Goal: Task Accomplishment & Management: Manage account settings

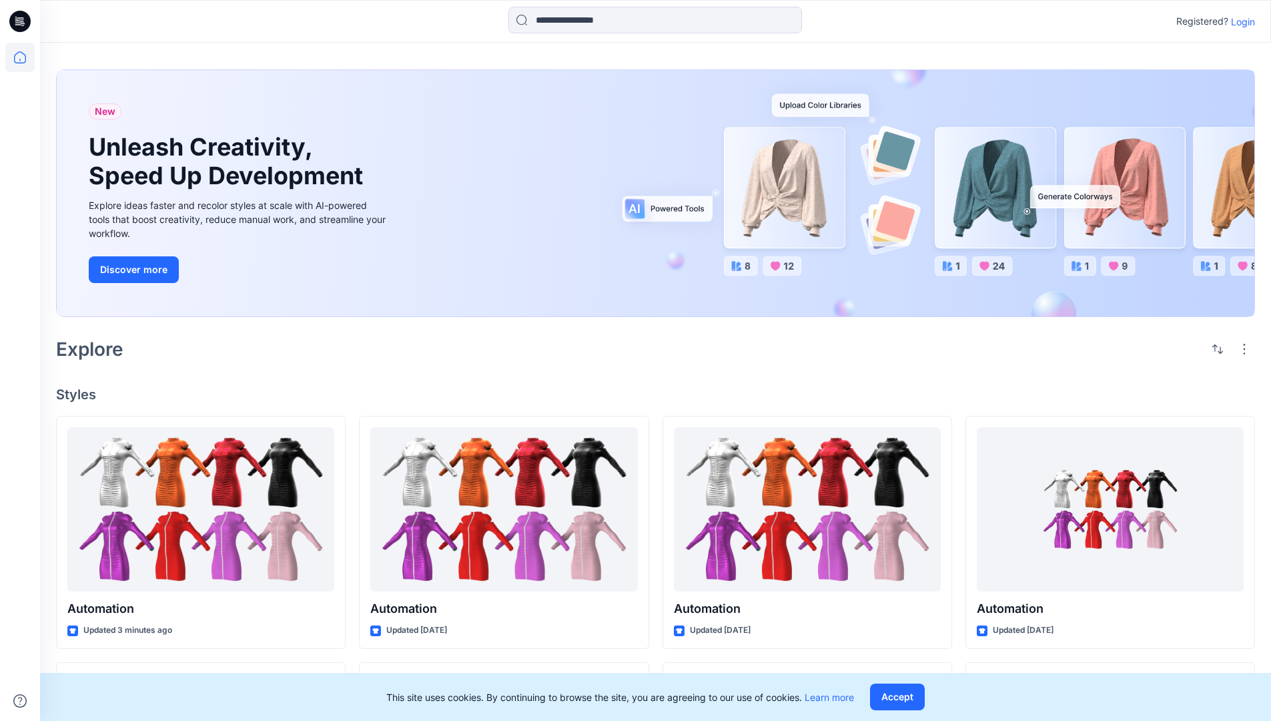
click at [1240, 21] on p "Login" at bounding box center [1243, 22] width 24 height 14
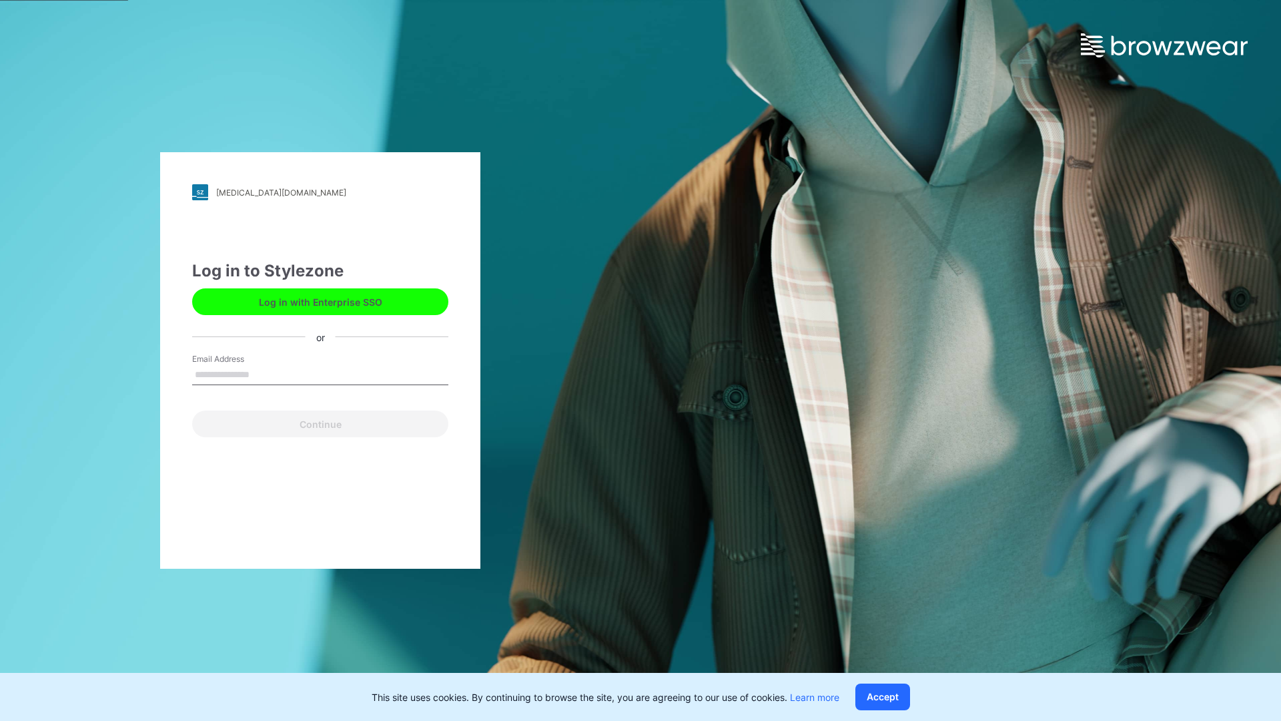
click at [264, 374] on input "Email Address" at bounding box center [320, 375] width 256 height 20
type input "**********"
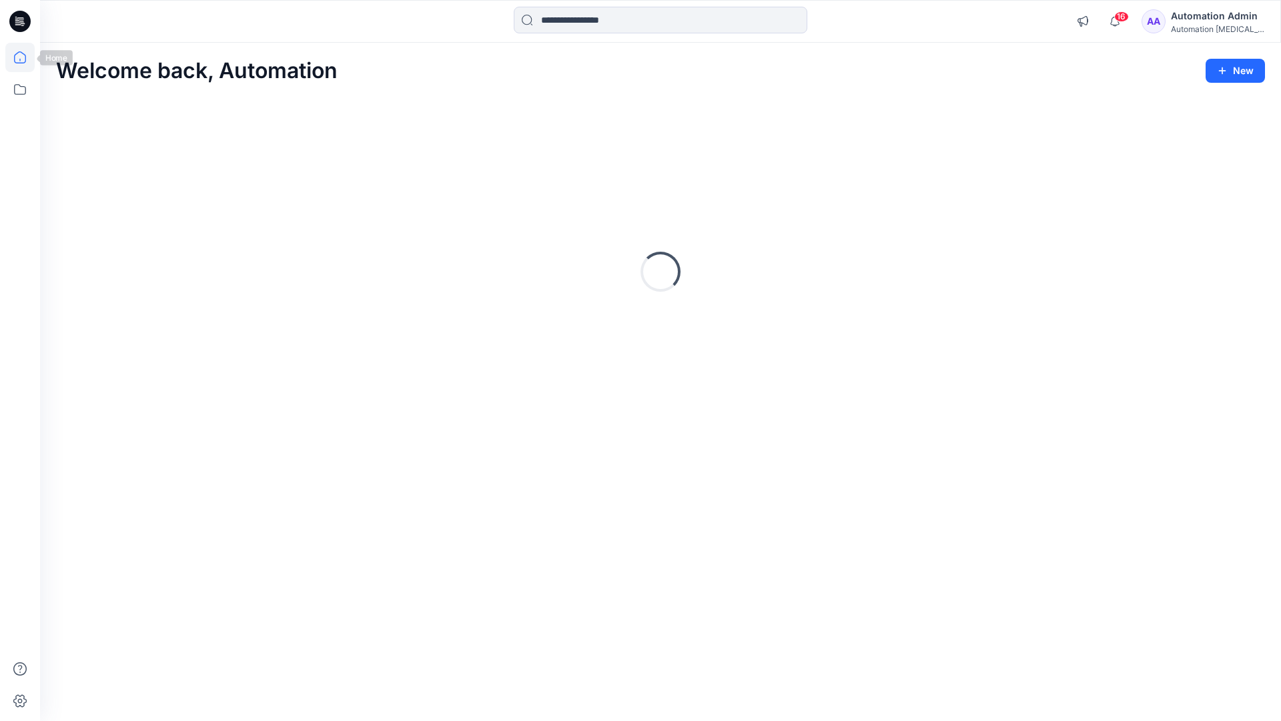
click at [25, 57] on icon at bounding box center [20, 57] width 12 height 12
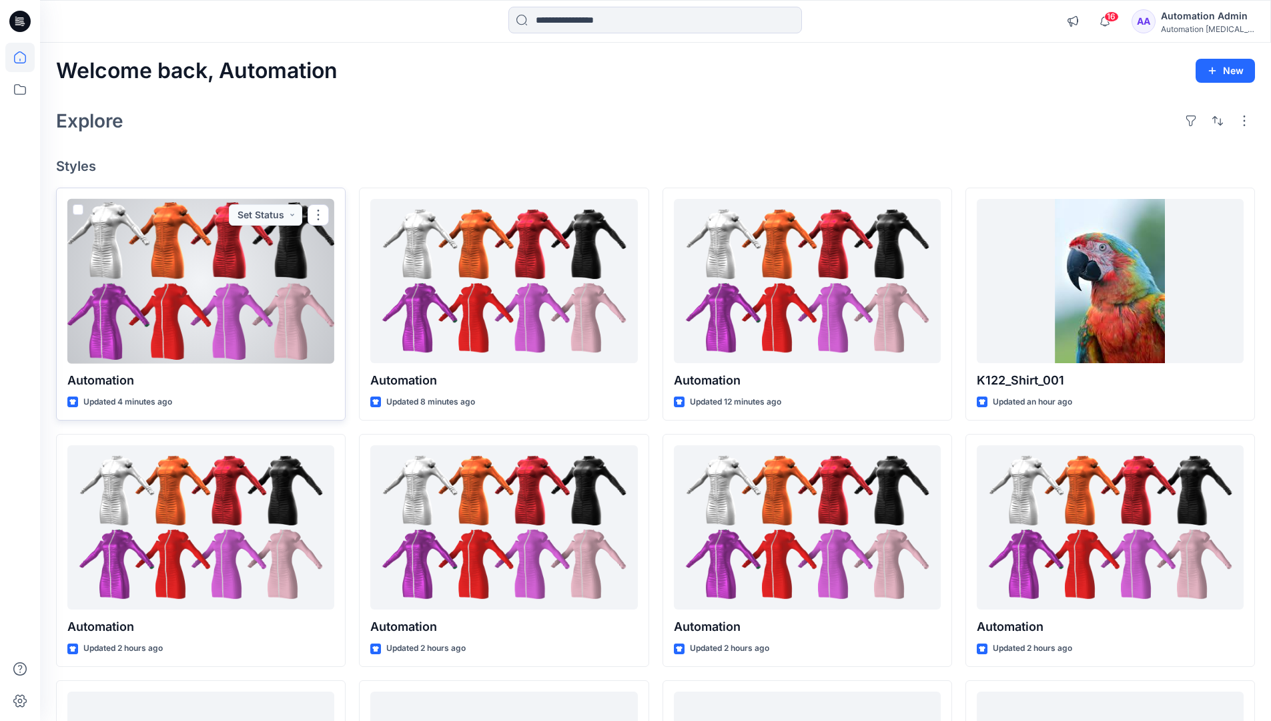
click at [75, 211] on span at bounding box center [78, 209] width 11 height 11
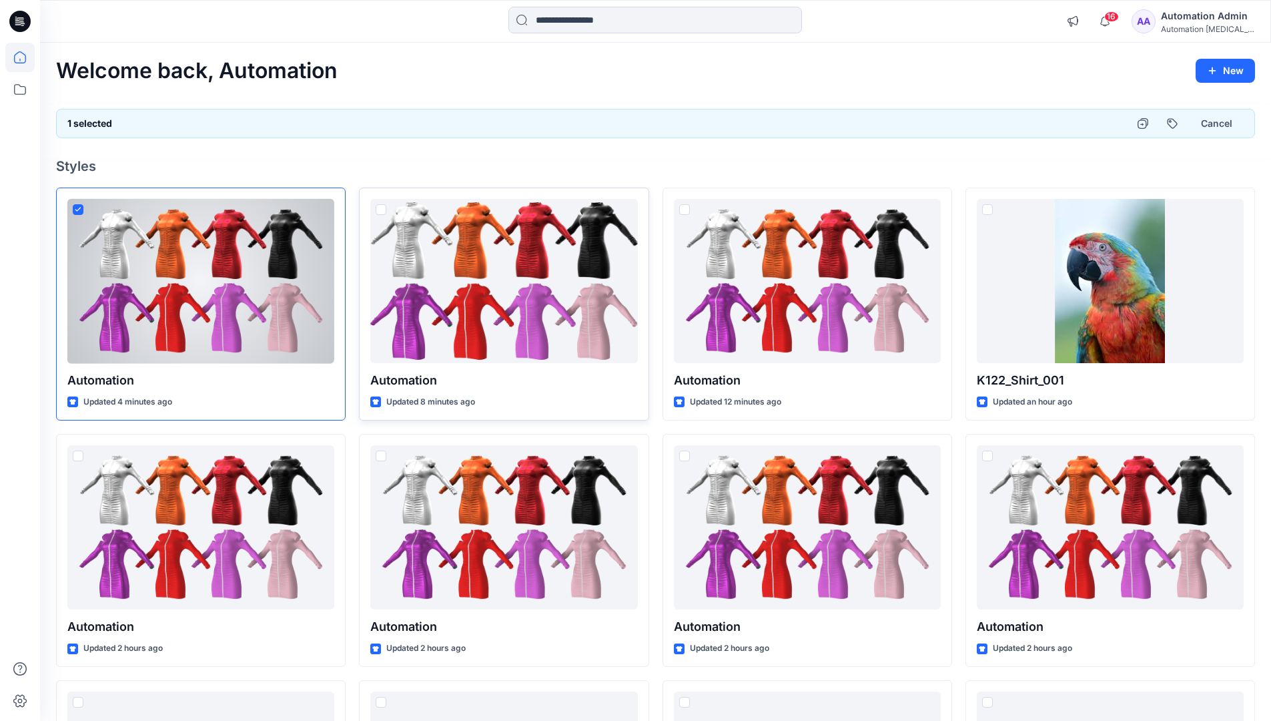
click at [380, 211] on span at bounding box center [381, 209] width 11 height 11
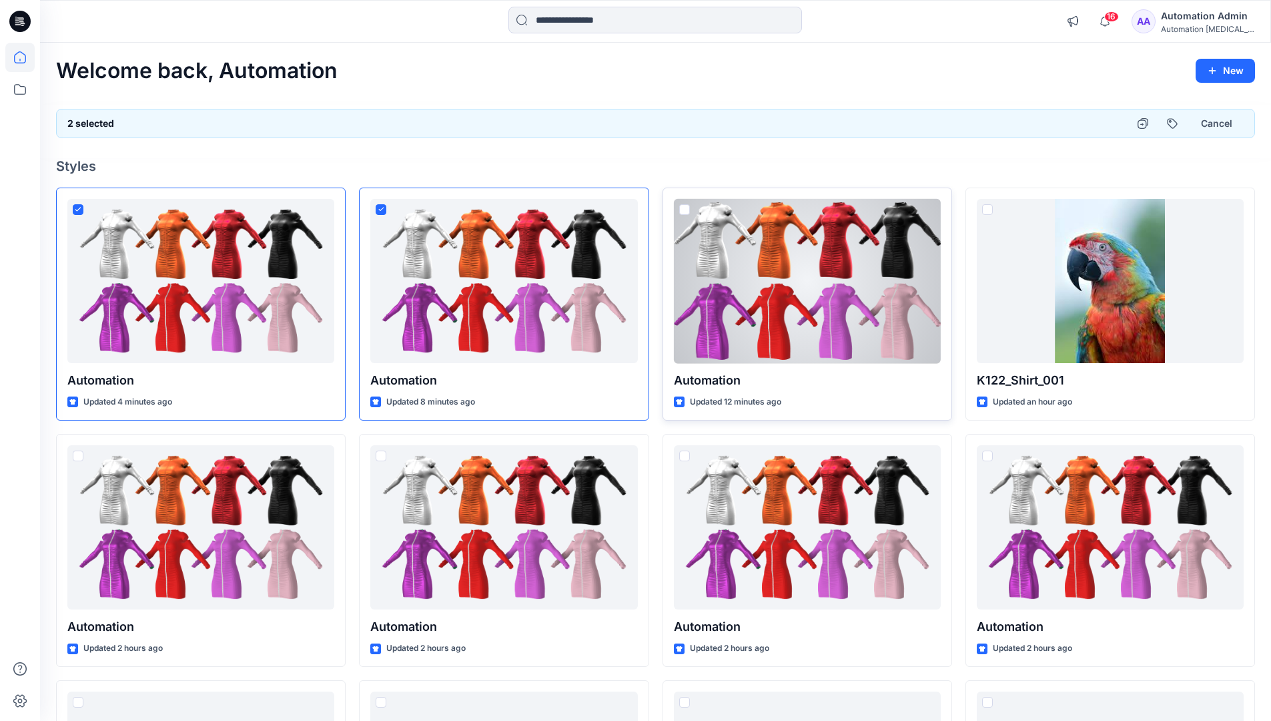
click at [687, 212] on span at bounding box center [684, 209] width 11 height 11
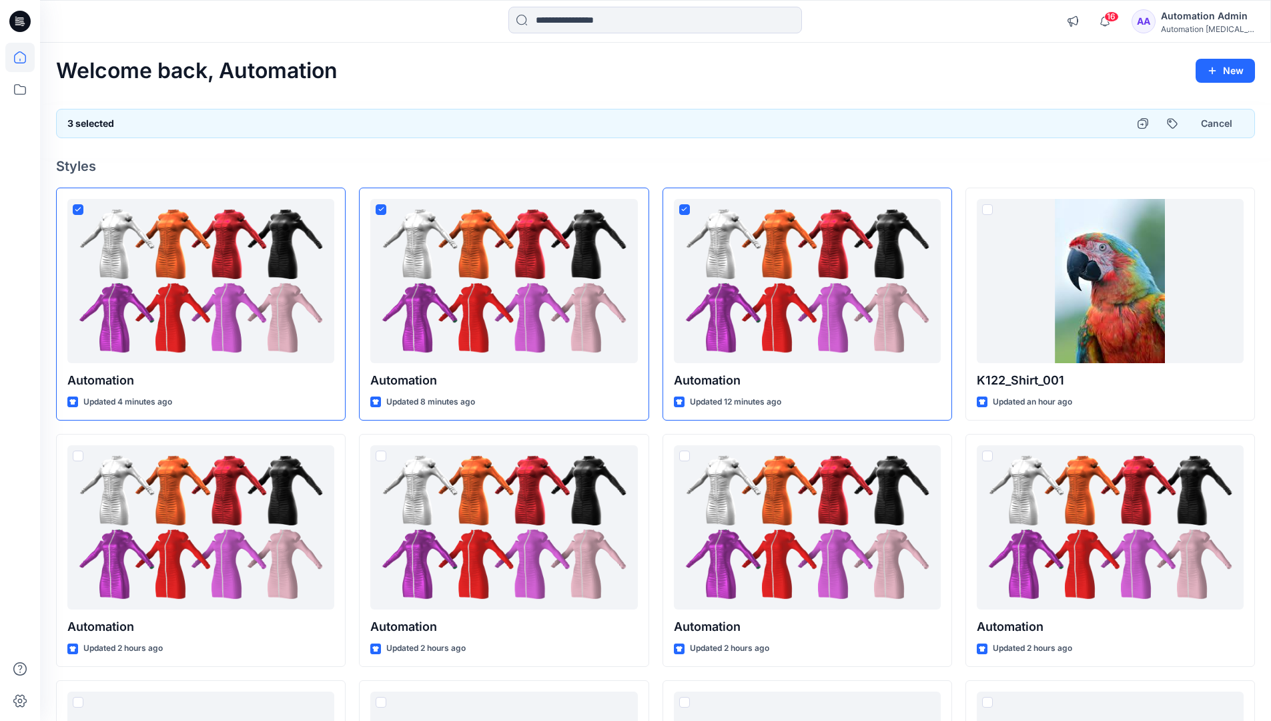
click at [1080, 119] on div "3 selected Cancel" at bounding box center [655, 123] width 1199 height 29
click at [1209, 126] on button "Cancel" at bounding box center [1217, 123] width 54 height 24
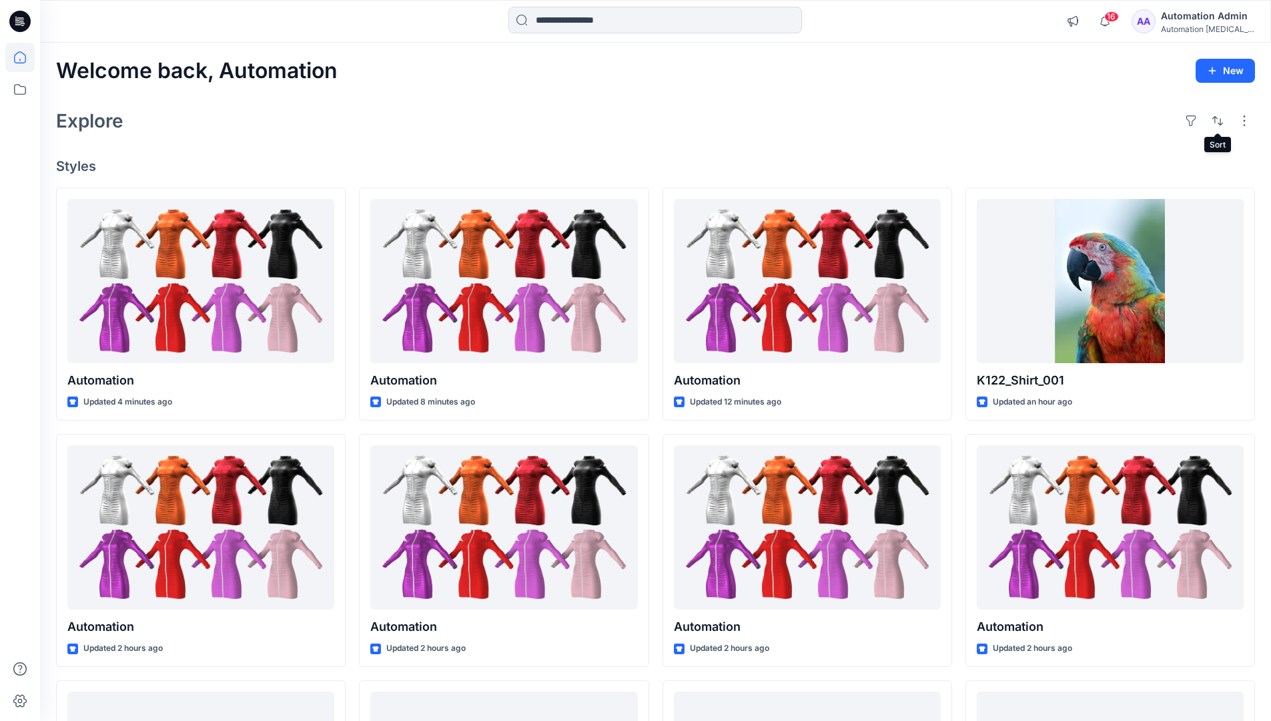
click at [1200, 19] on div "Automation Admin" at bounding box center [1207, 16] width 93 height 16
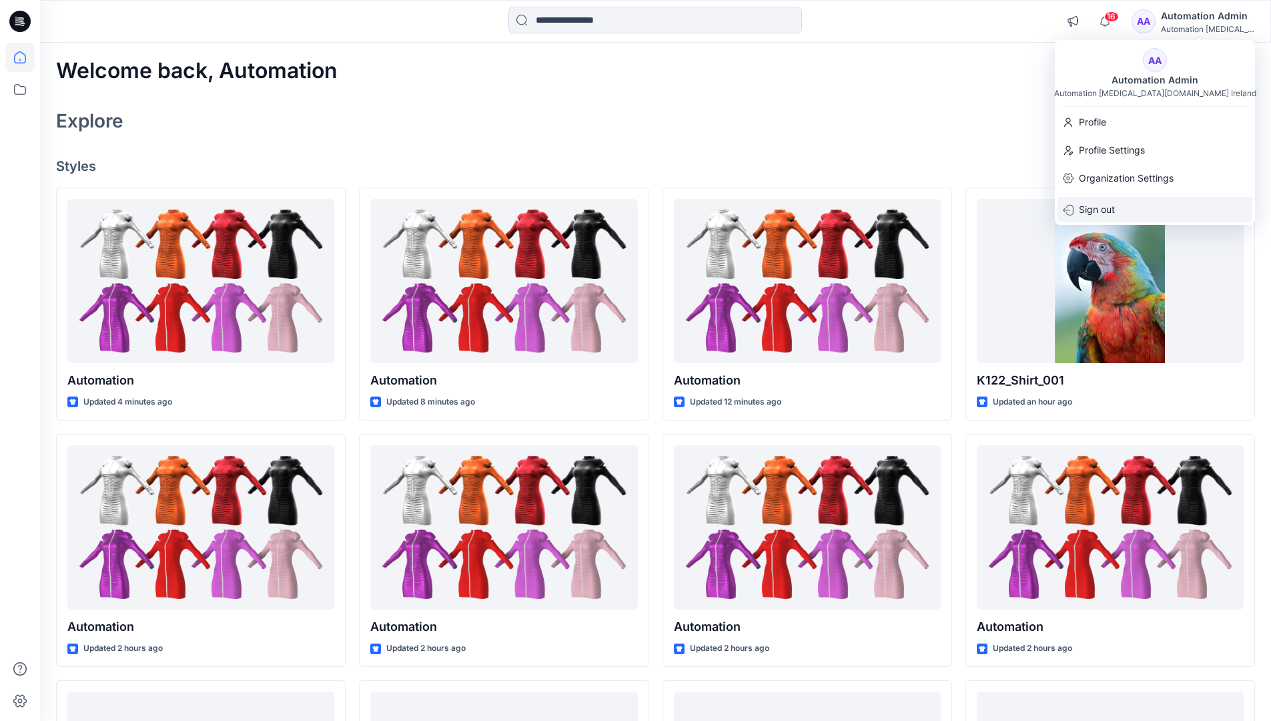
click at [1163, 206] on div "Sign out" at bounding box center [1155, 209] width 195 height 25
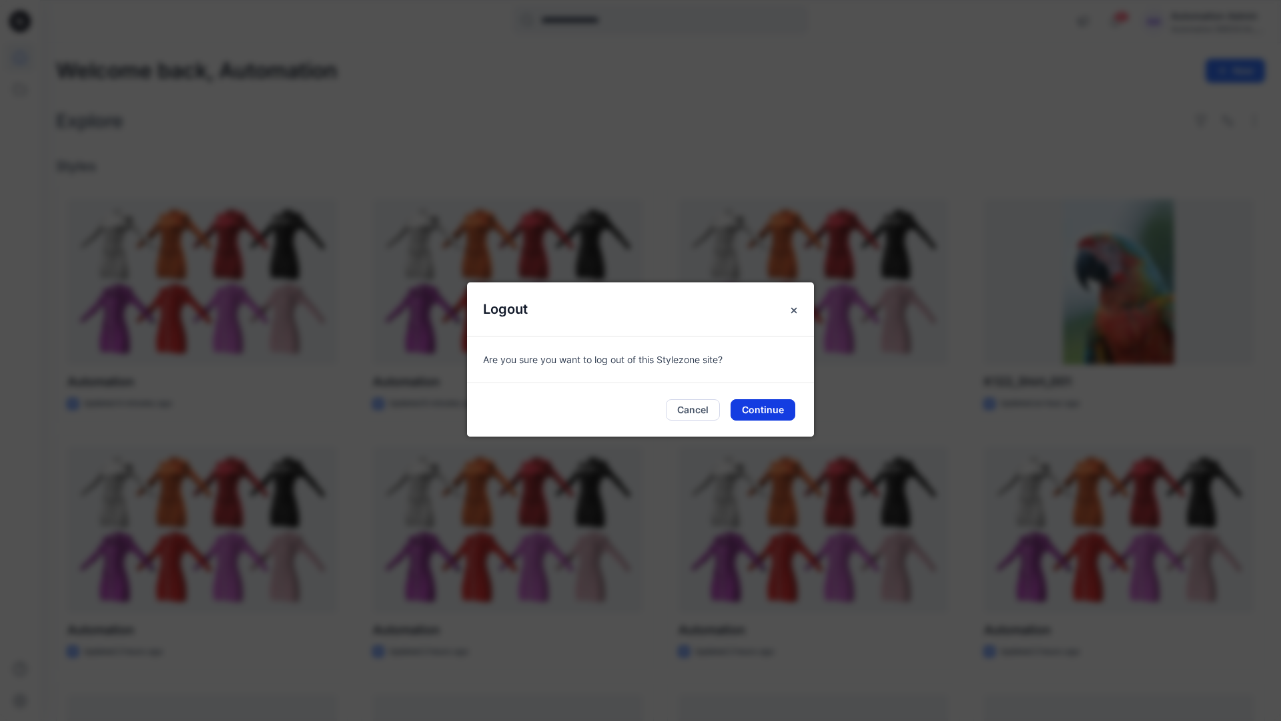
click at [771, 408] on button "Continue" at bounding box center [763, 409] width 65 height 21
